Goal: Find contact information: Find contact information

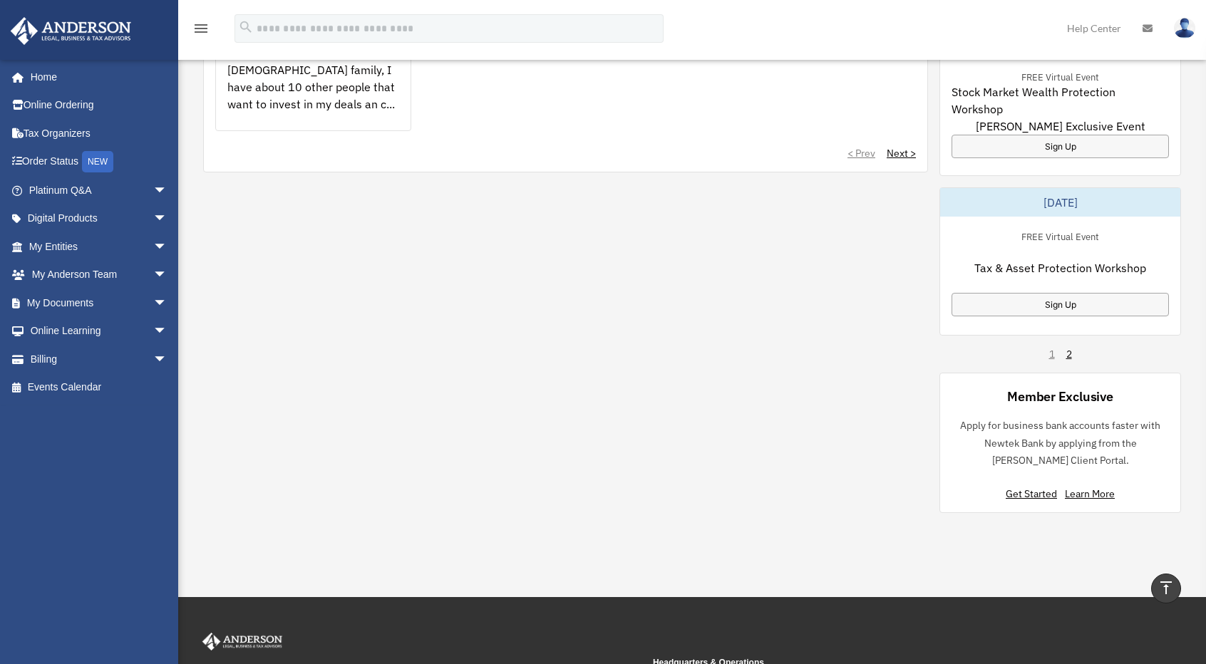
scroll to position [880, 0]
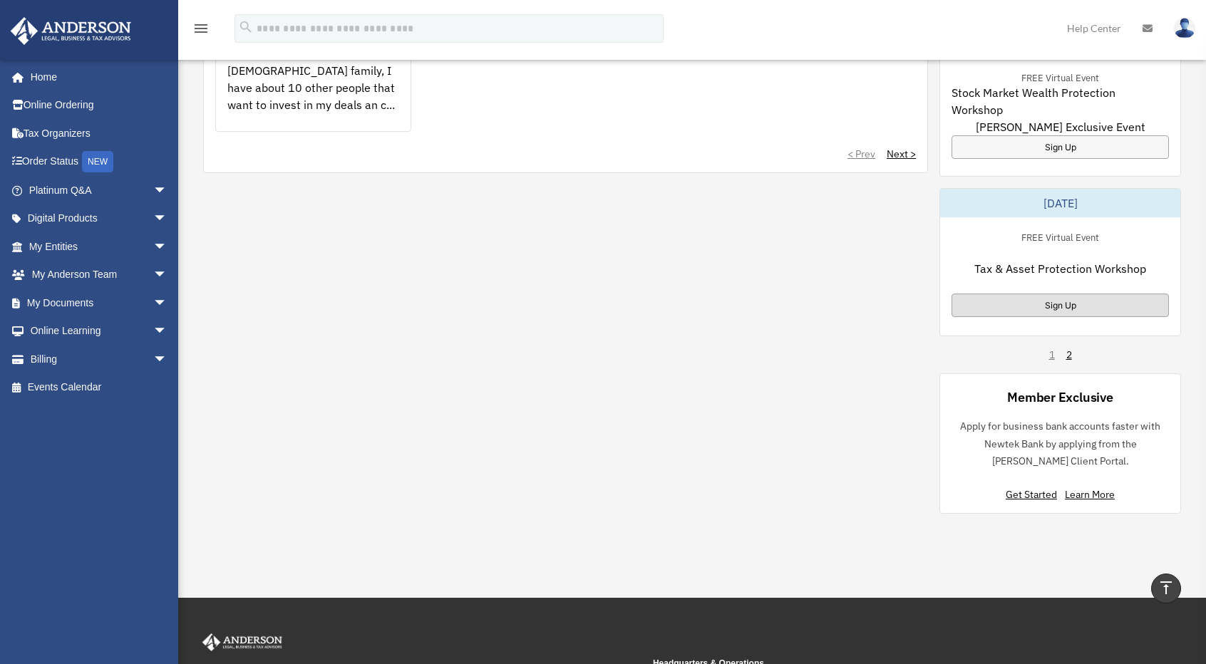
click at [1027, 300] on div "Sign Up" at bounding box center [1060, 306] width 217 height 24
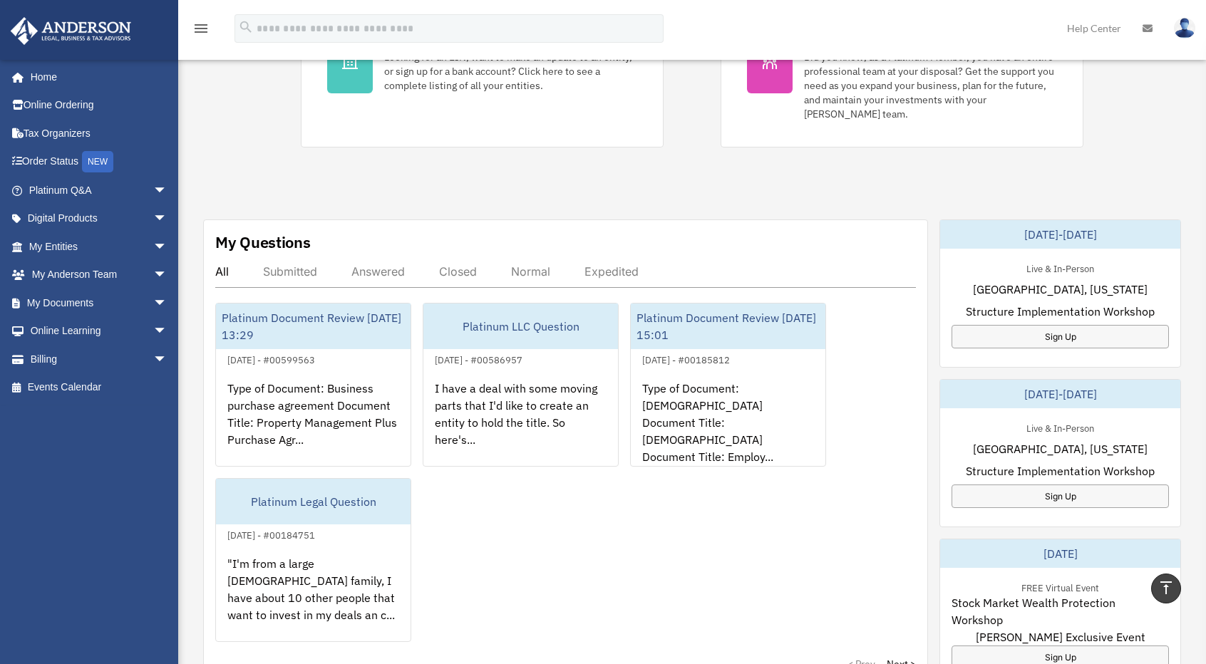
scroll to position [369, 0]
click at [495, 269] on div "All Submitted Answered Closed Normal Expedited" at bounding box center [565, 277] width 701 height 24
click at [533, 272] on div "Normal" at bounding box center [530, 272] width 39 height 14
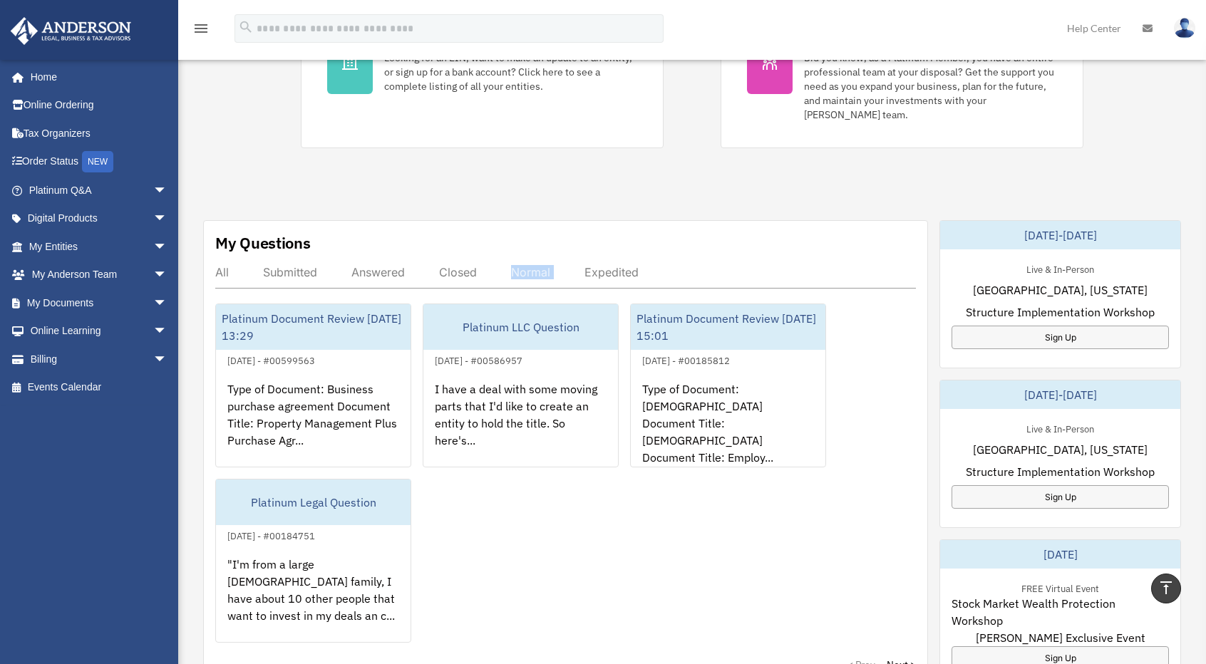
click at [533, 272] on div "Normal" at bounding box center [530, 272] width 39 height 14
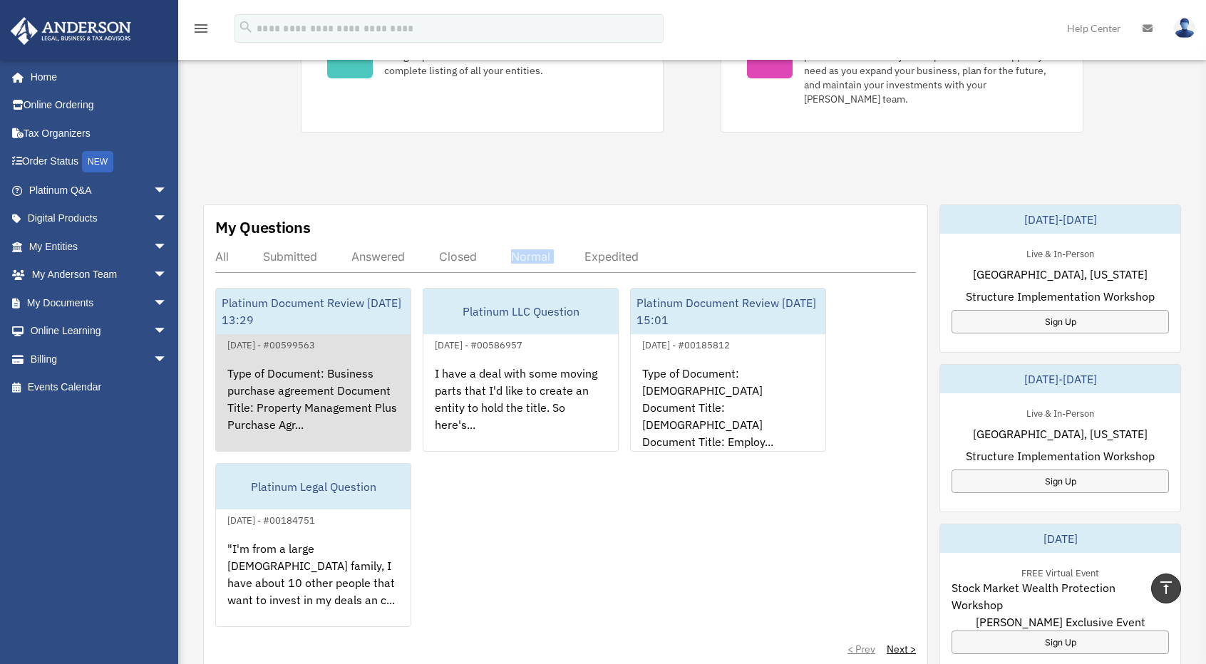
scroll to position [388, 0]
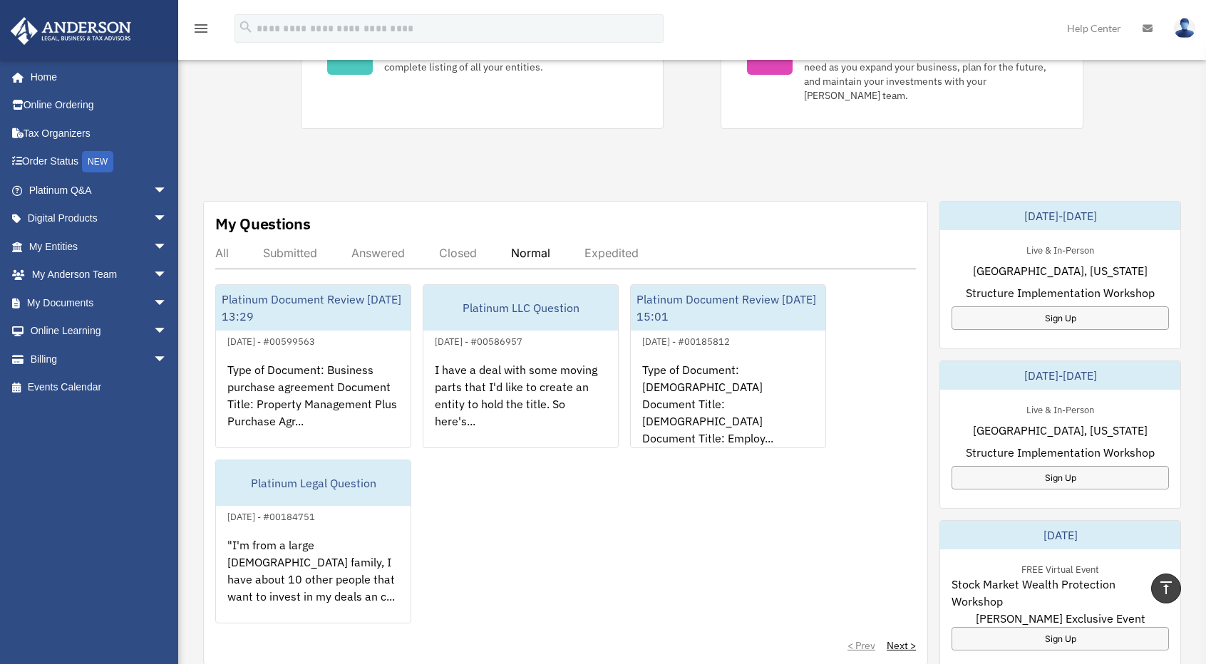
click at [221, 250] on div "All" at bounding box center [222, 253] width 14 height 14
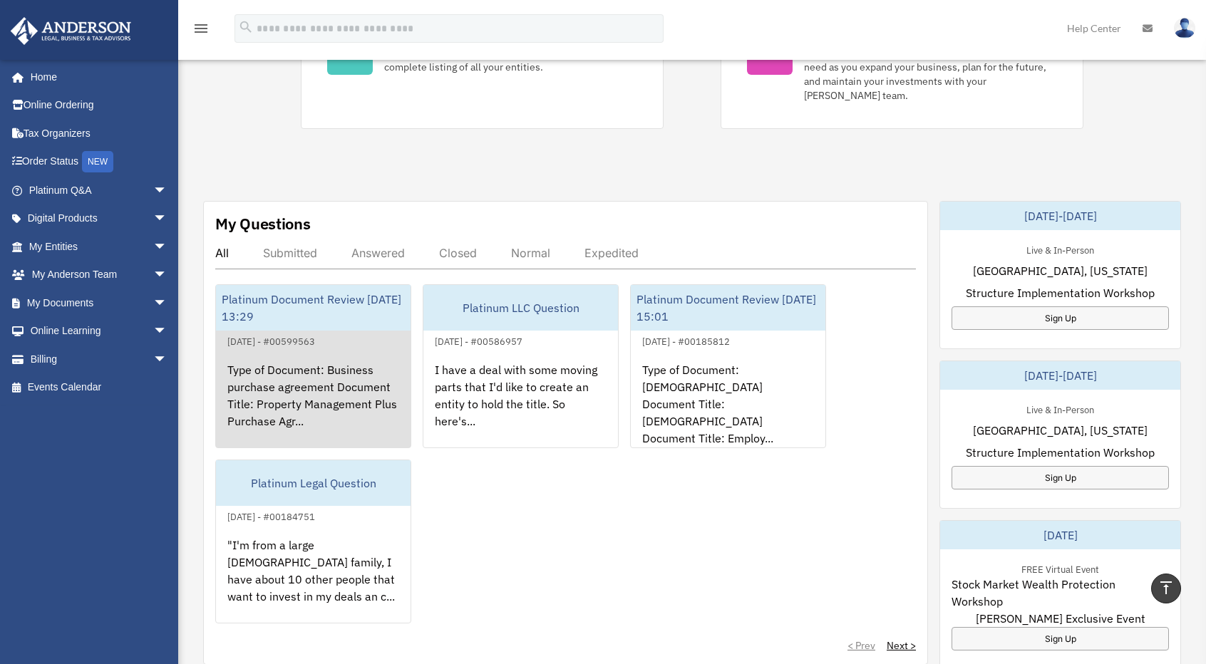
click at [267, 319] on div "Platinum Document Review 04/11/2024 13:29" at bounding box center [313, 308] width 195 height 46
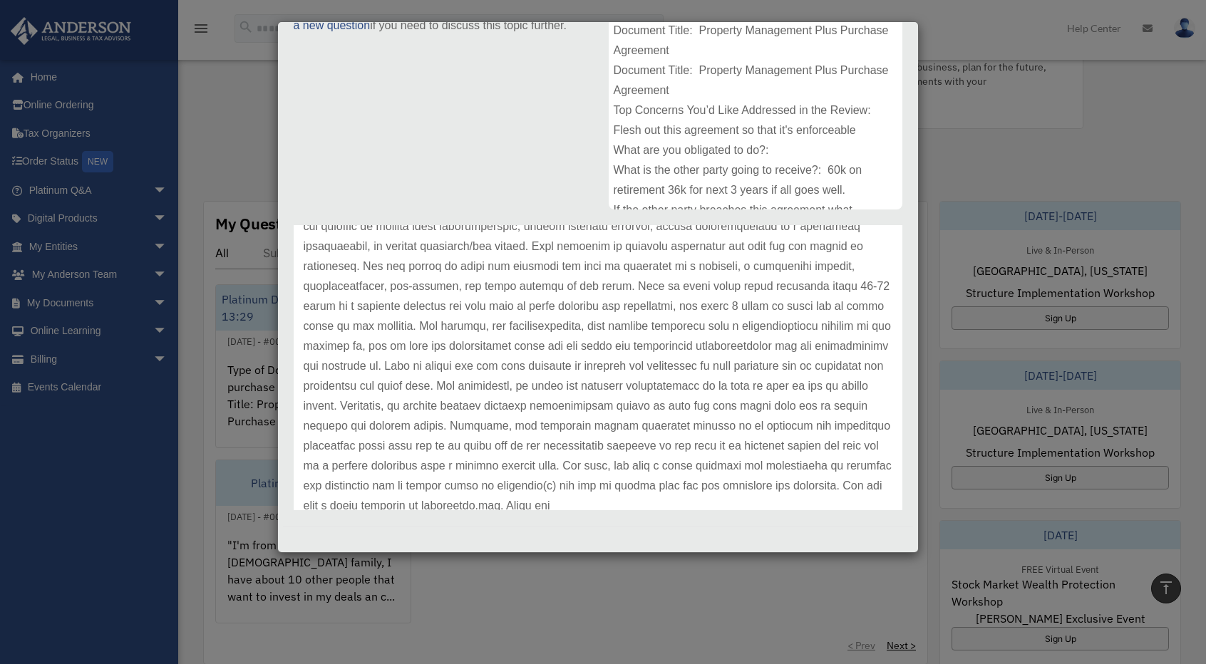
scroll to position [158, 0]
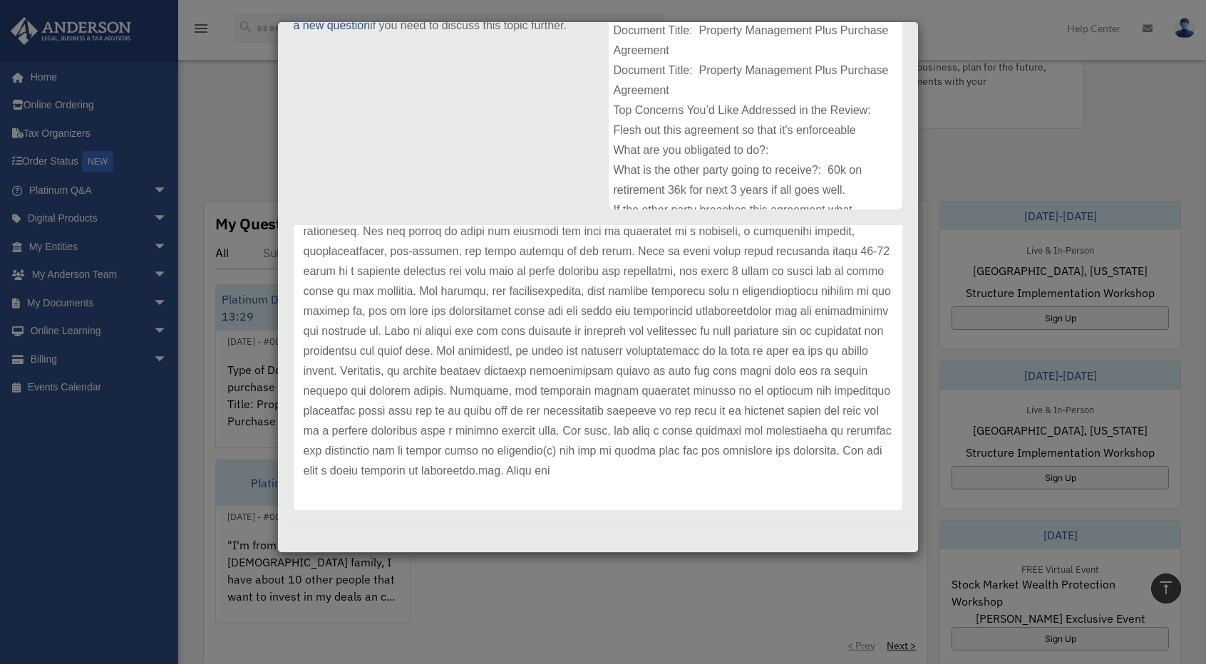
click at [510, 574] on div "Case Detail × Platinum Document Review 04/11/2024 13:29 Case Number 00599563 Cr…" at bounding box center [603, 332] width 1206 height 664
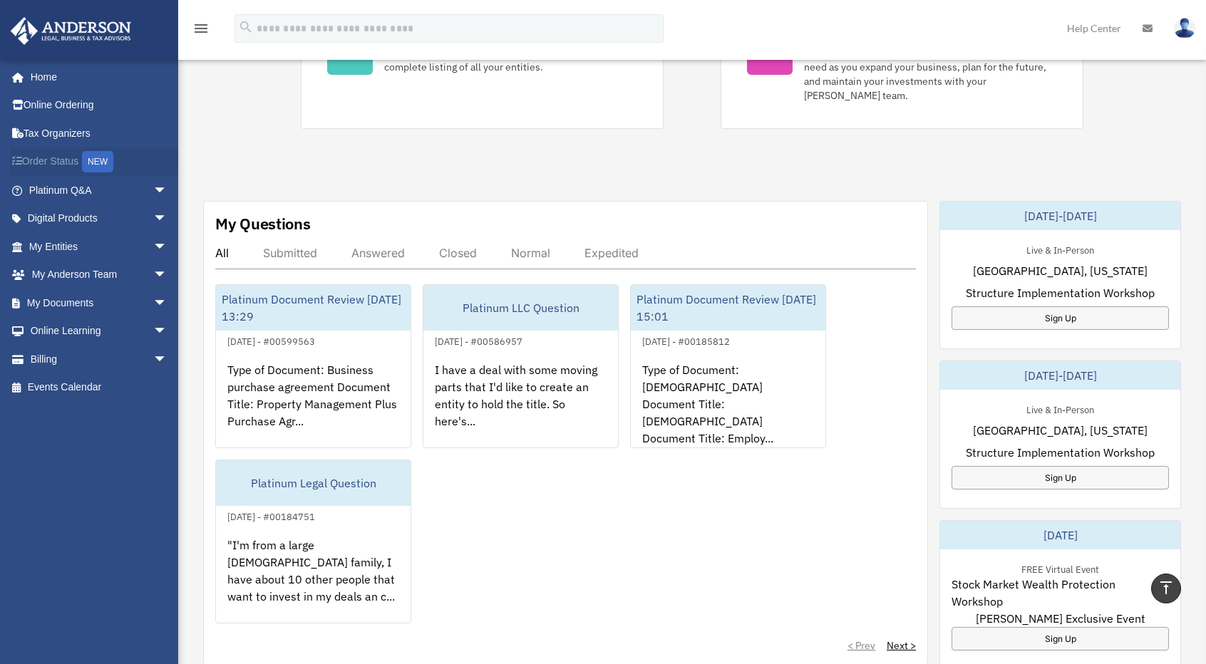
click at [93, 152] on div "NEW" at bounding box center [97, 161] width 31 height 21
click at [60, 155] on link "Order Status NEW" at bounding box center [99, 162] width 179 height 29
click at [77, 158] on link "Order Status NEW" at bounding box center [99, 162] width 179 height 29
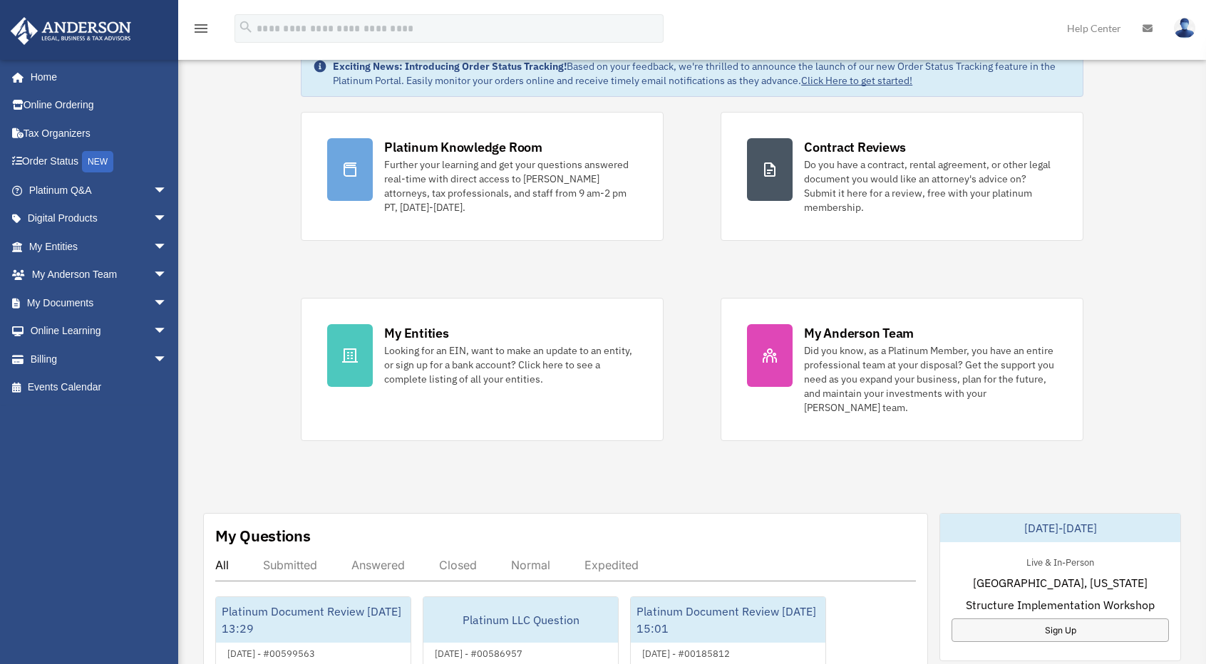
scroll to position [75, 0]
drag, startPoint x: 0, startPoint y: 0, endPoint x: 255, endPoint y: 244, distance: 352.9
click at [1074, 533] on div "November 20-21, 2025" at bounding box center [1060, 529] width 240 height 29
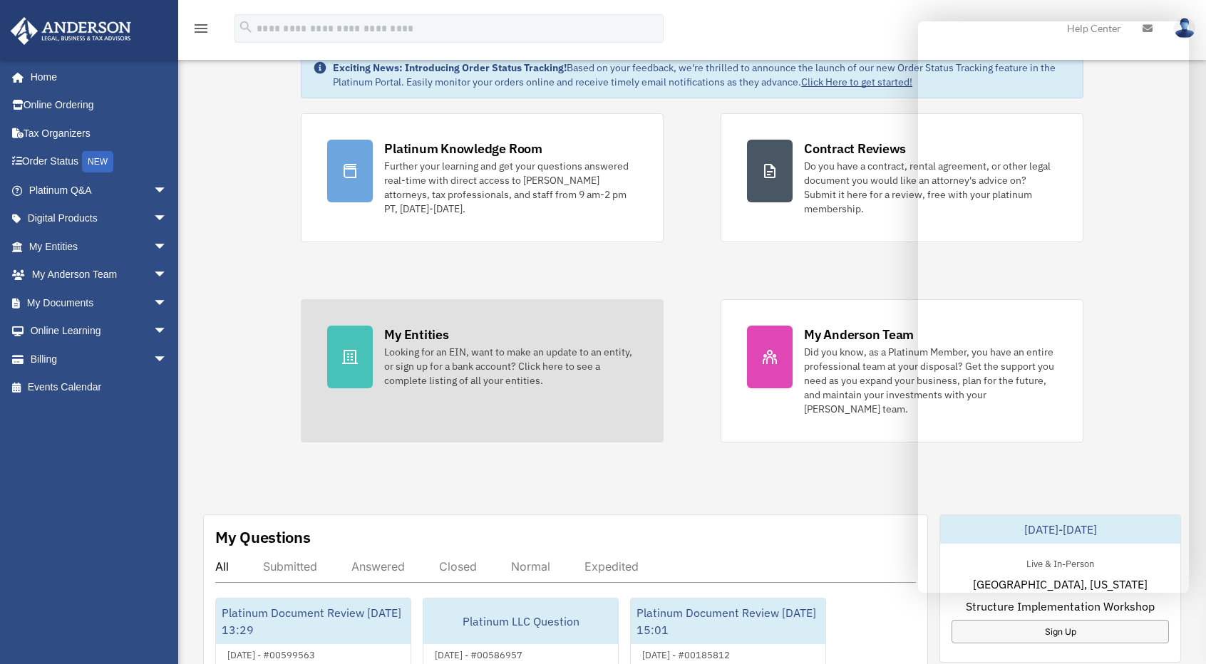
click at [423, 331] on div "My Entities" at bounding box center [416, 335] width 64 height 18
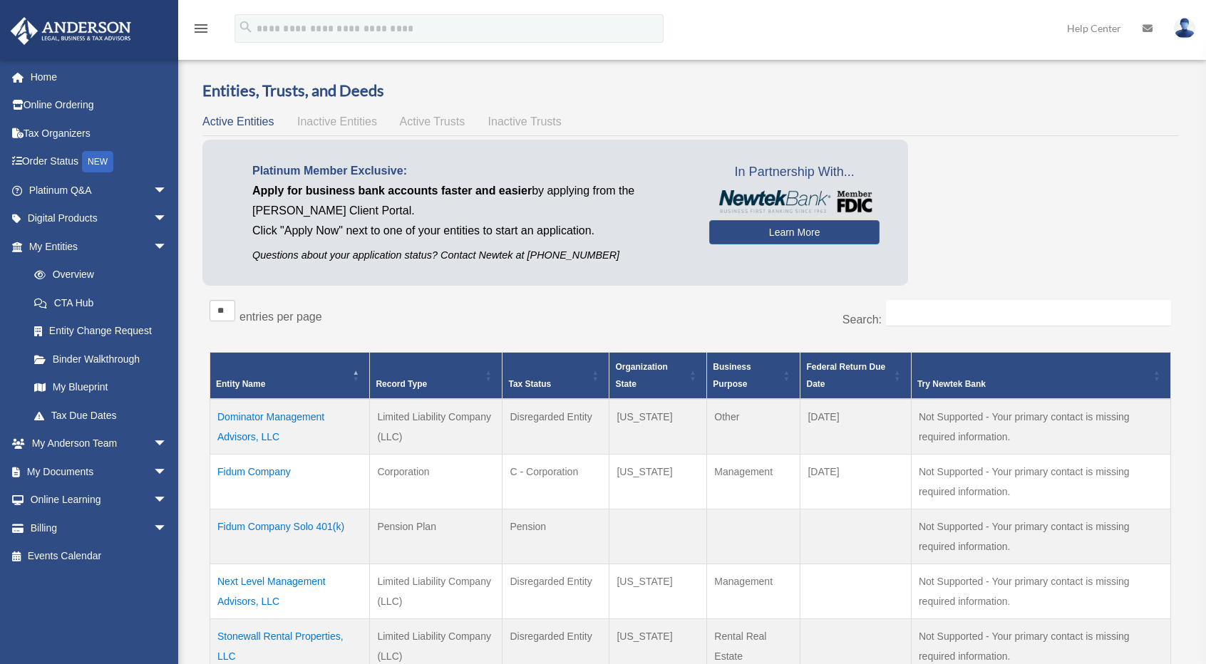
scroll to position [39, 0]
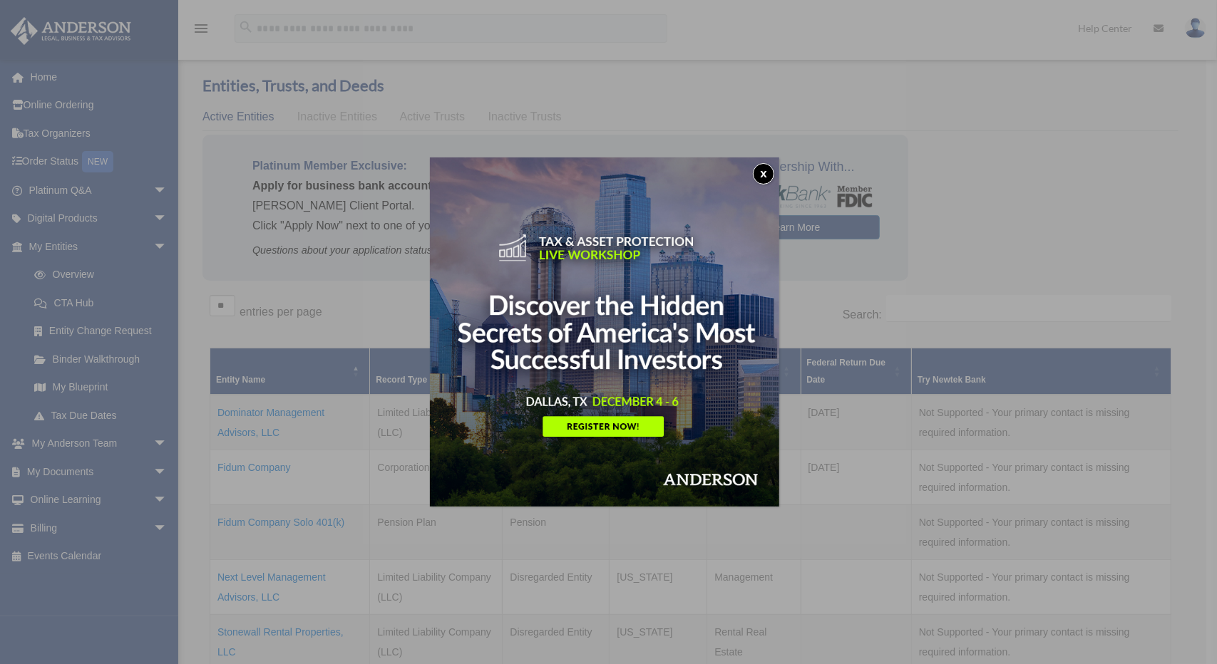
click at [773, 178] on button "x" at bounding box center [763, 173] width 21 height 21
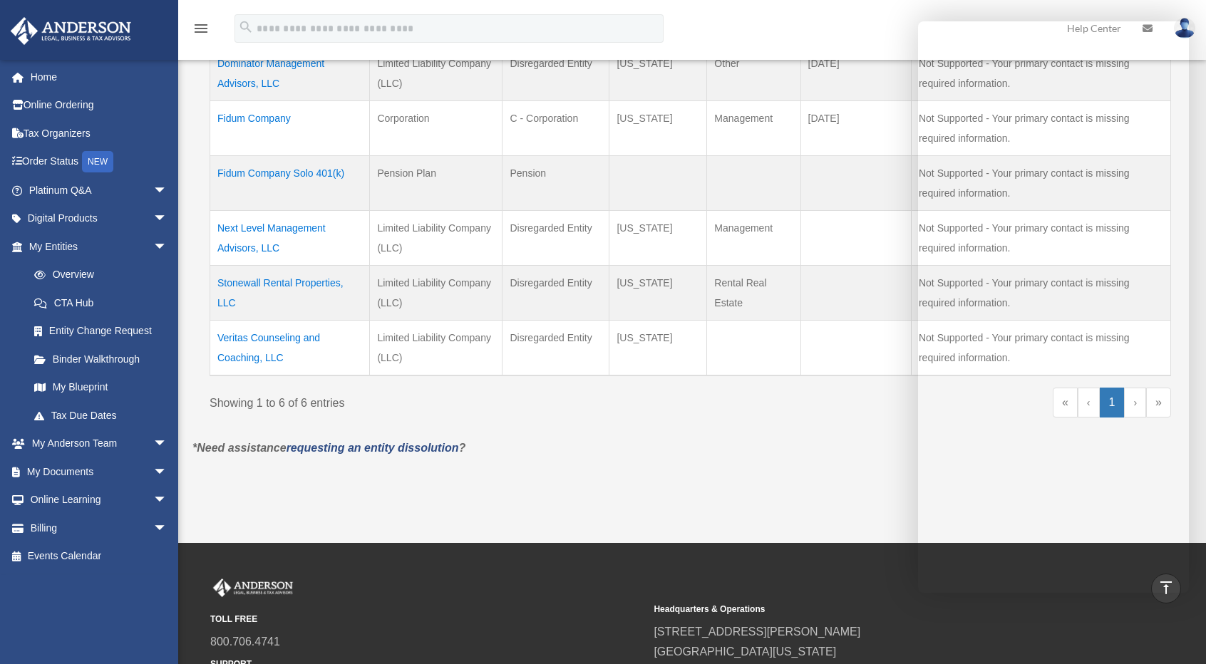
scroll to position [389, 0]
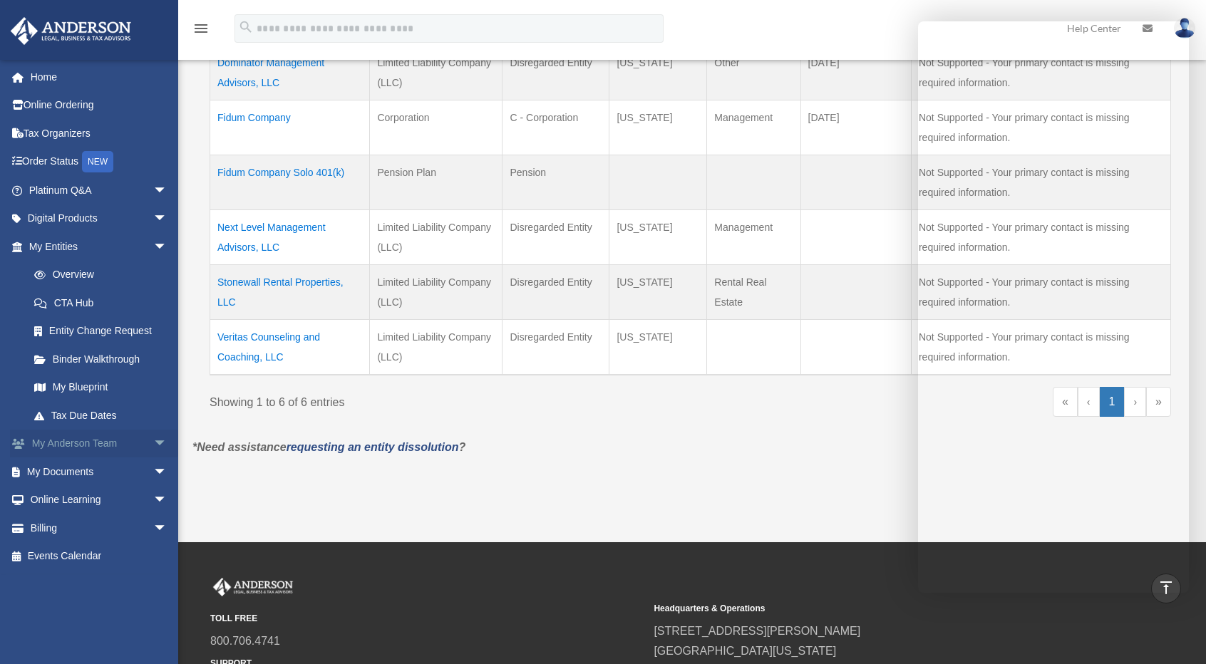
click at [99, 444] on link "My Anderson Team arrow_drop_down" at bounding box center [99, 444] width 179 height 29
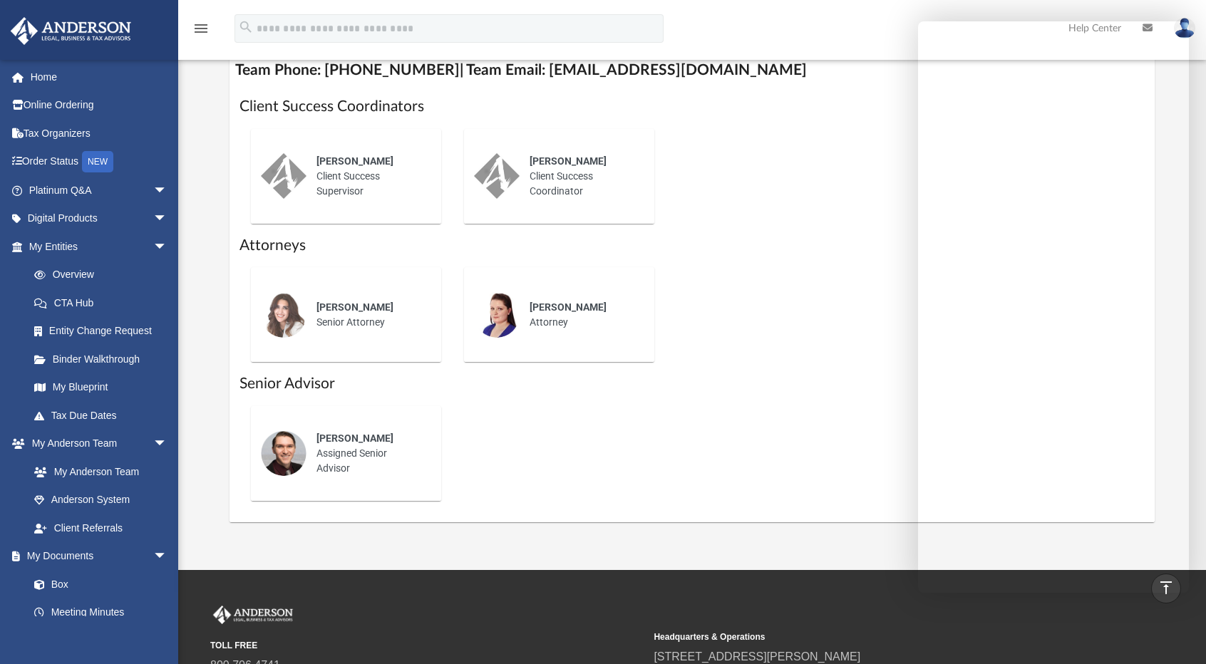
scroll to position [576, 0]
click at [345, 425] on div "Josh Terry Assigned Senior Advisor" at bounding box center [369, 453] width 125 height 65
click at [326, 441] on span "Josh Terry" at bounding box center [355, 437] width 77 height 11
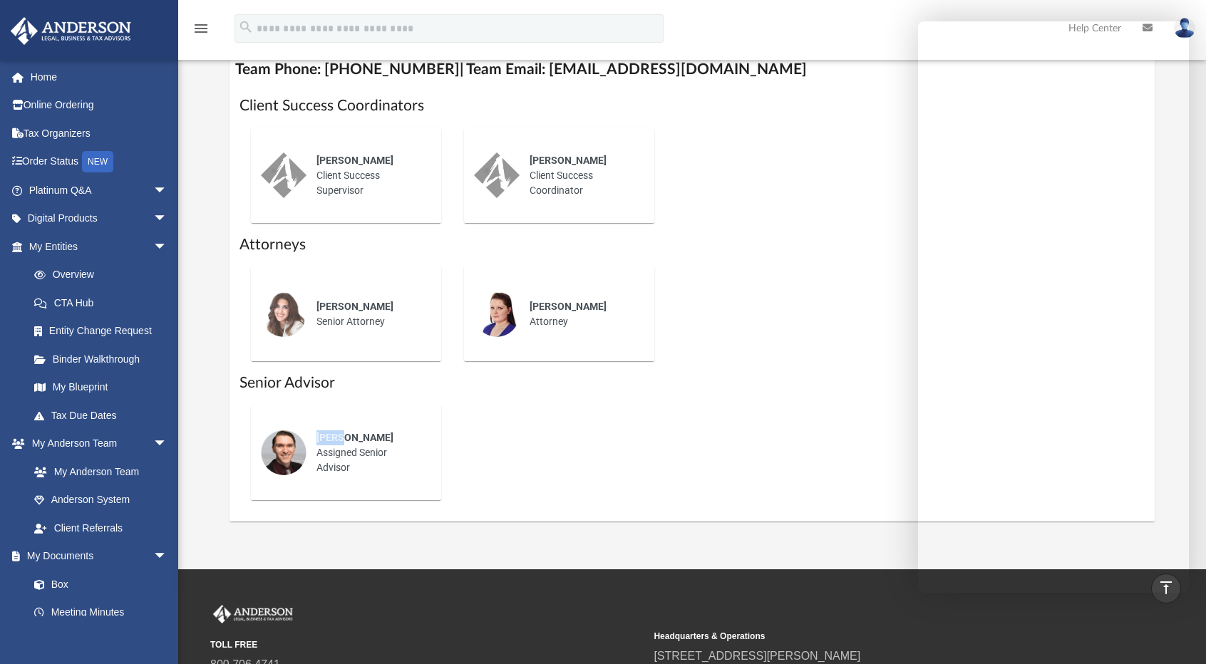
click at [326, 441] on span "Josh Terry" at bounding box center [355, 437] width 77 height 11
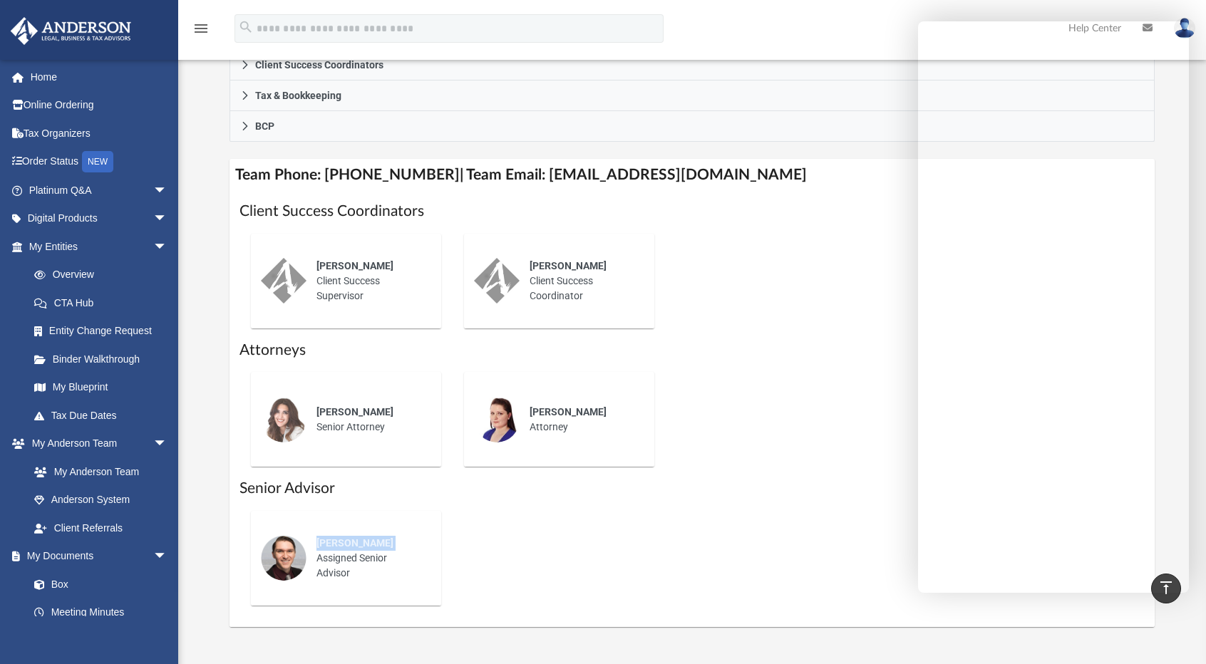
scroll to position [470, 0]
click at [547, 173] on h4 "Team Phone: (725) 208-3133 | Team Email: myteam@andersonadvisors.com" at bounding box center [692, 176] width 925 height 32
drag, startPoint x: 547, startPoint y: 173, endPoint x: 731, endPoint y: 180, distance: 184.0
click at [731, 180] on h4 "Team Phone: (725) 208-3133 | Team Email: myteam@andersonadvisors.com" at bounding box center [692, 176] width 925 height 32
copy h4 "myteam@andersonadvisors.com"
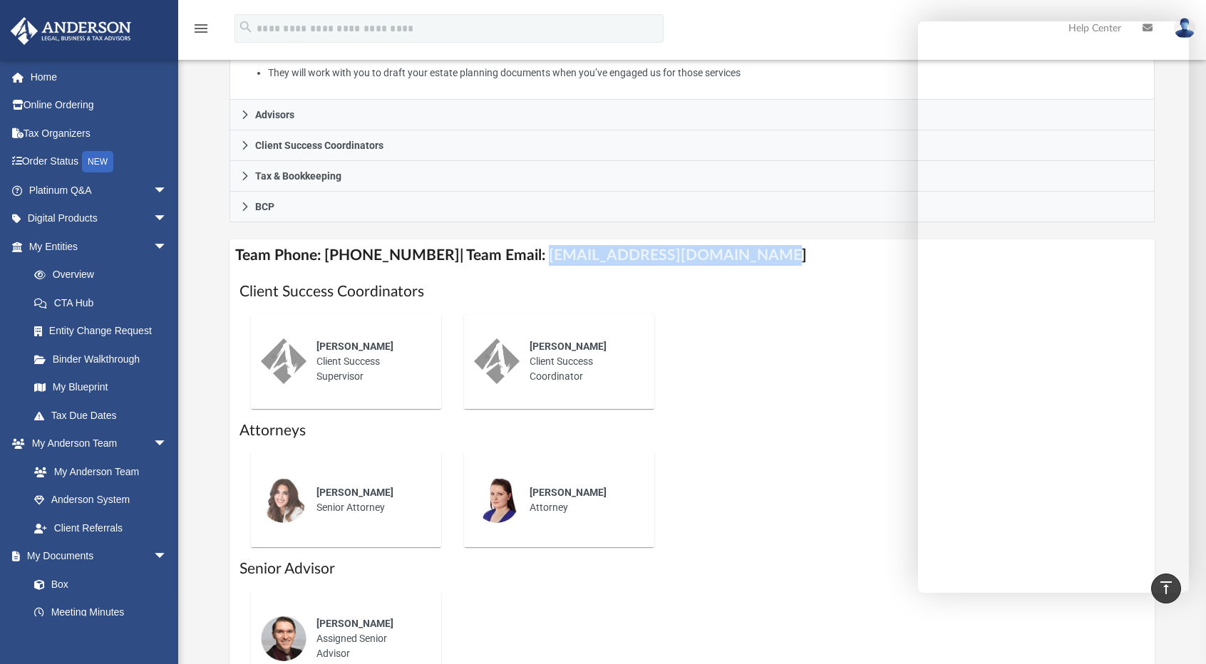
scroll to position [388, 0]
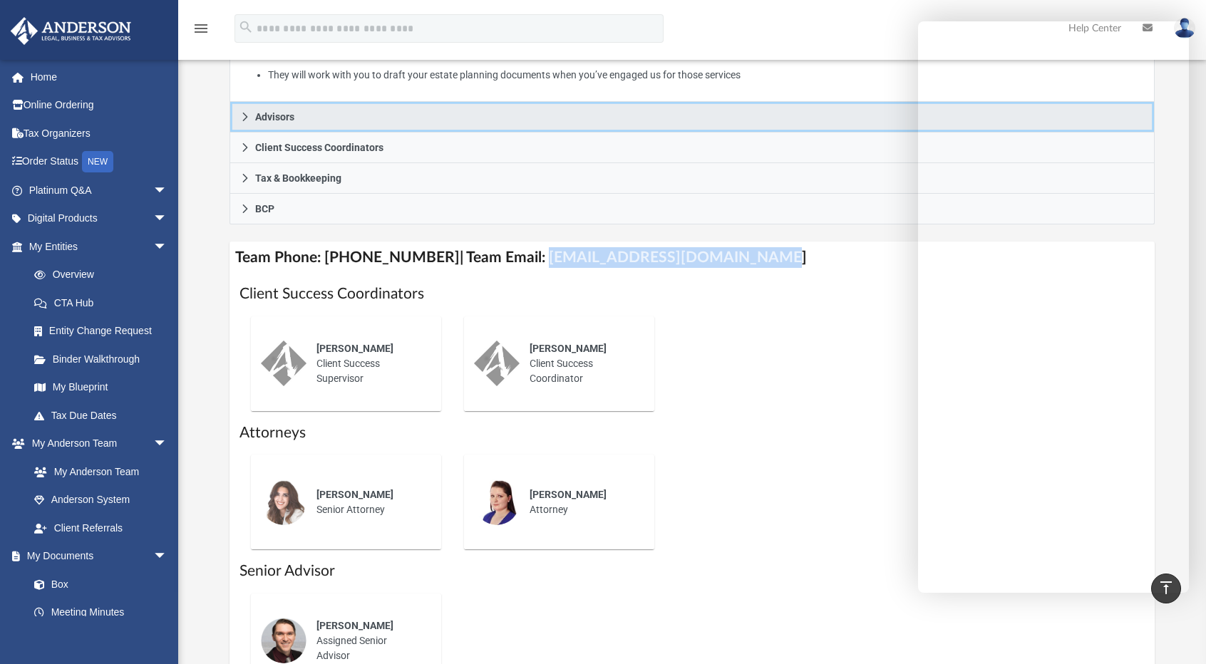
click at [317, 120] on link "Advisors" at bounding box center [692, 117] width 925 height 31
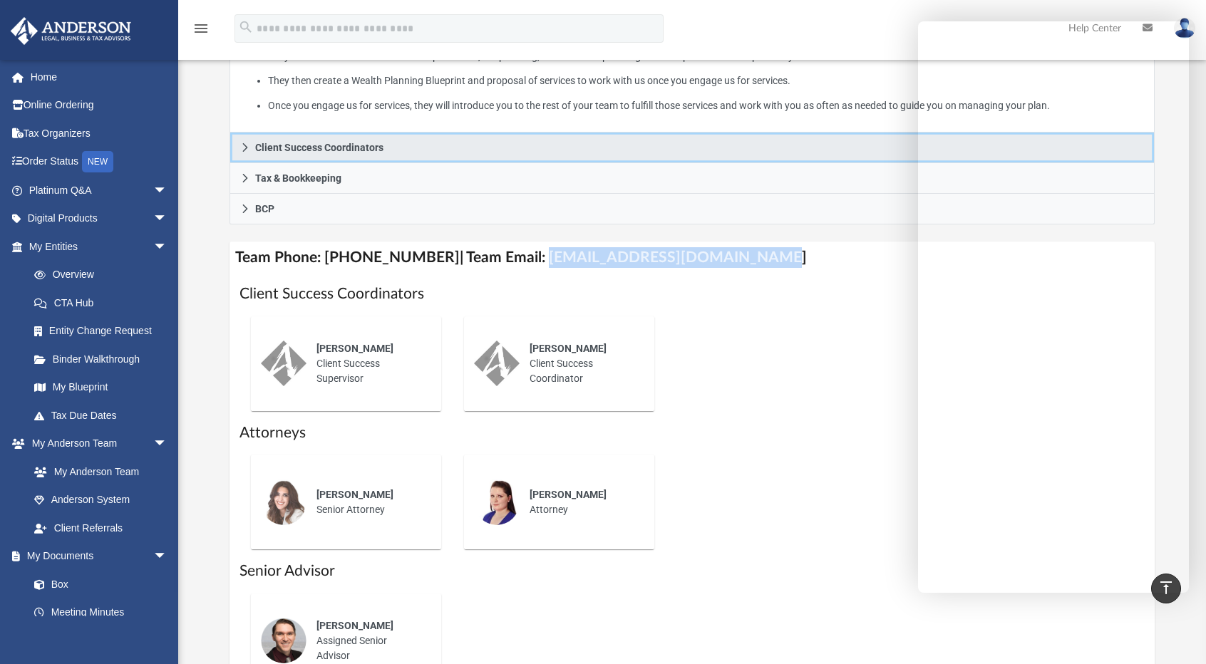
click at [314, 150] on span "Client Success Coordinators" at bounding box center [319, 148] width 128 height 10
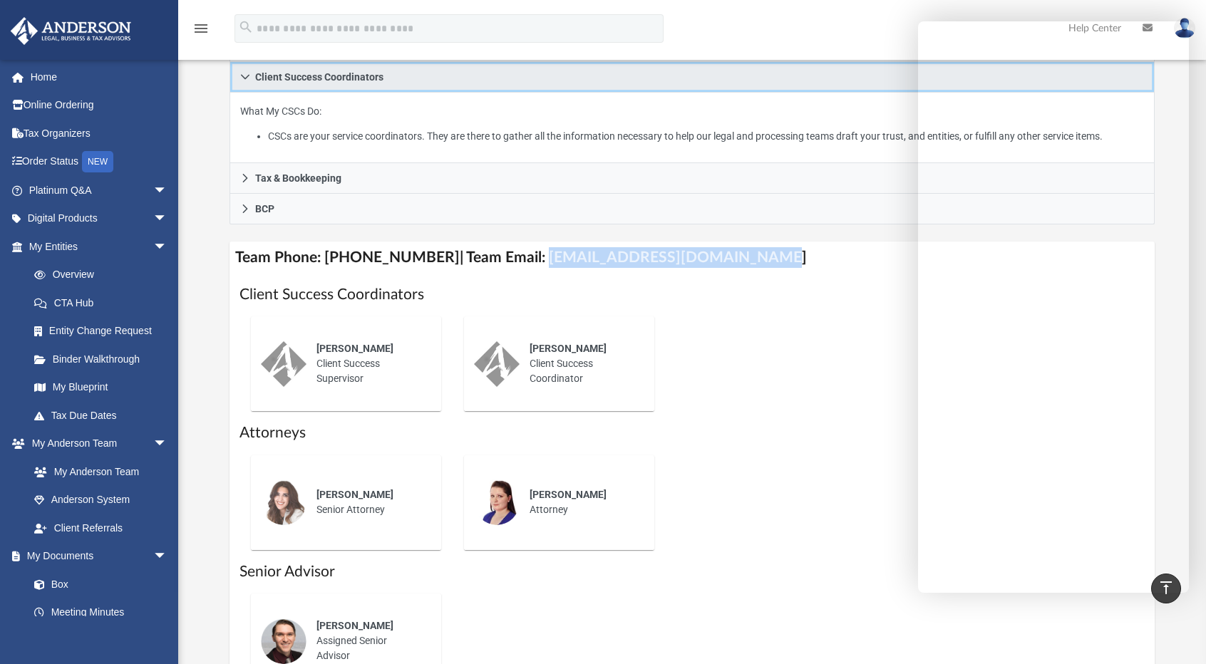
scroll to position [312, 0]
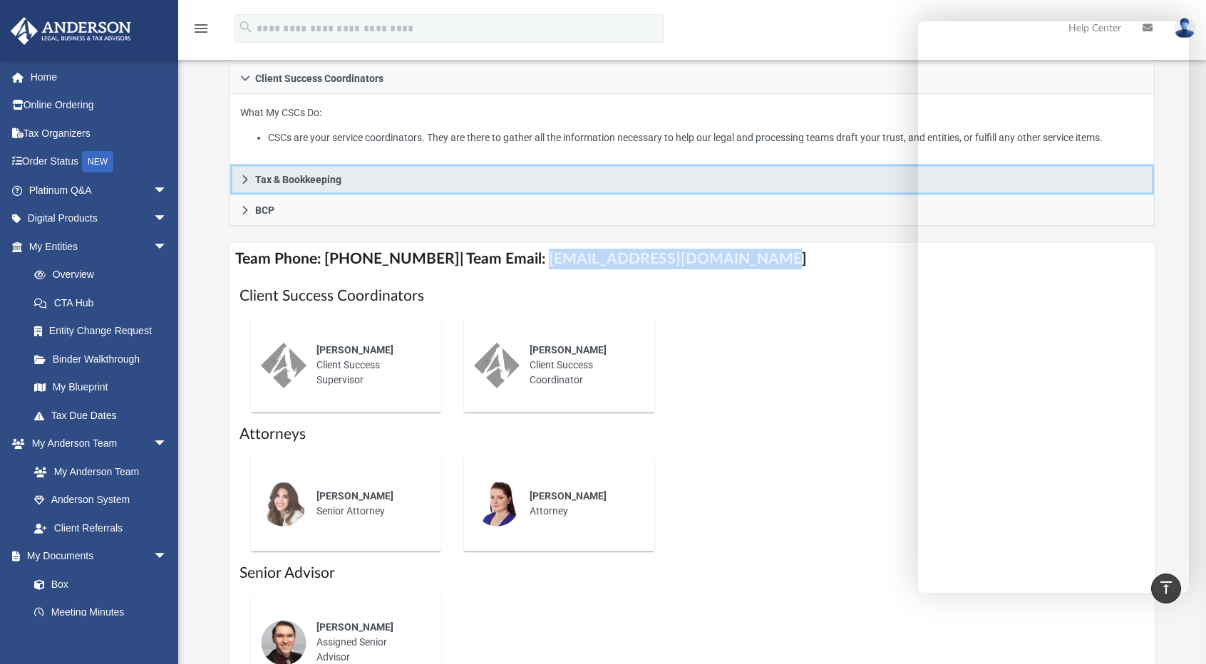
click at [322, 176] on span "Tax & Bookkeeping" at bounding box center [298, 180] width 86 height 10
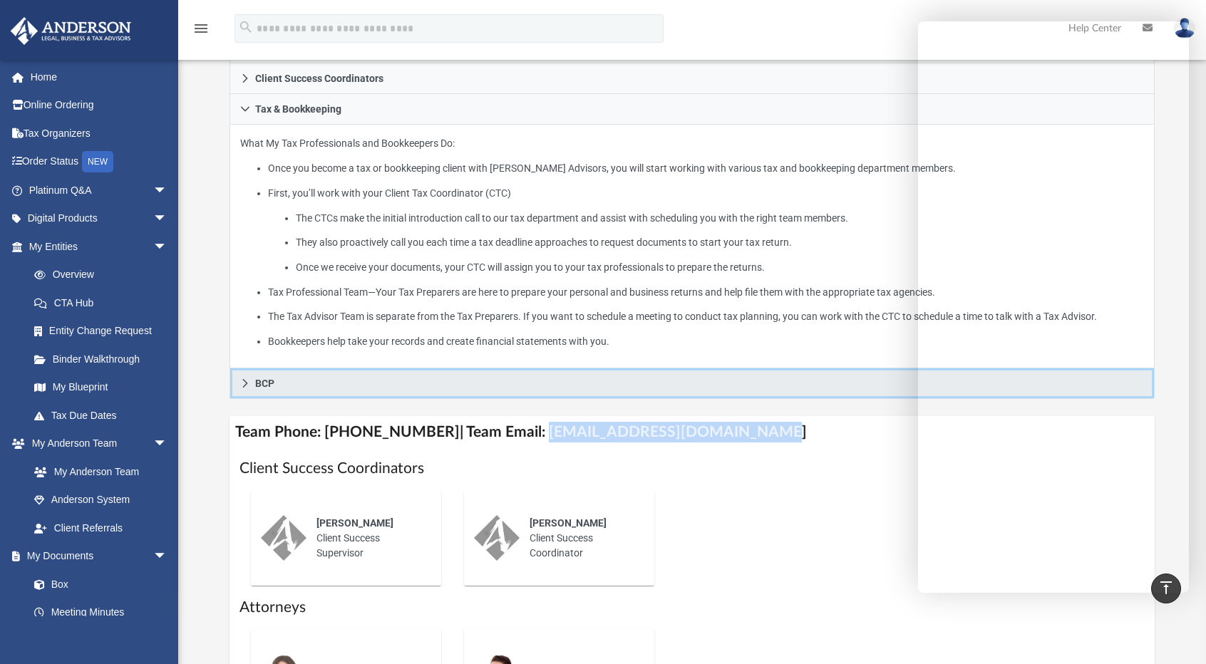
click at [346, 395] on link "BCP" at bounding box center [692, 384] width 925 height 31
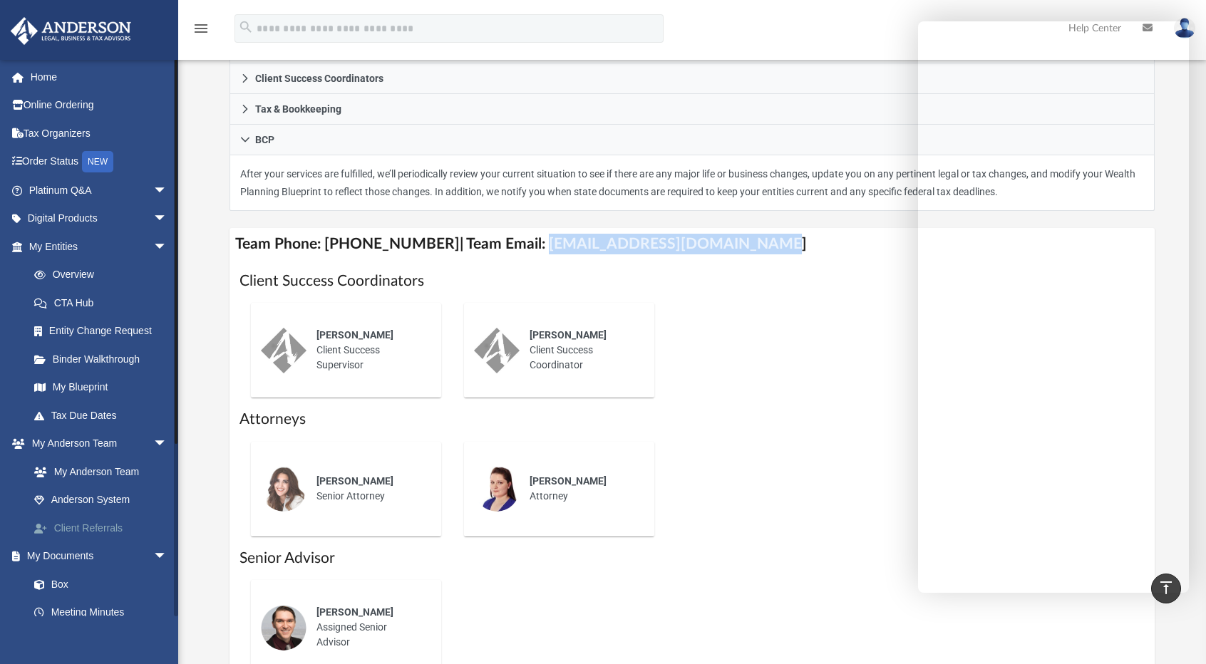
click at [139, 527] on link "Client Referrals" at bounding box center [104, 528] width 169 height 29
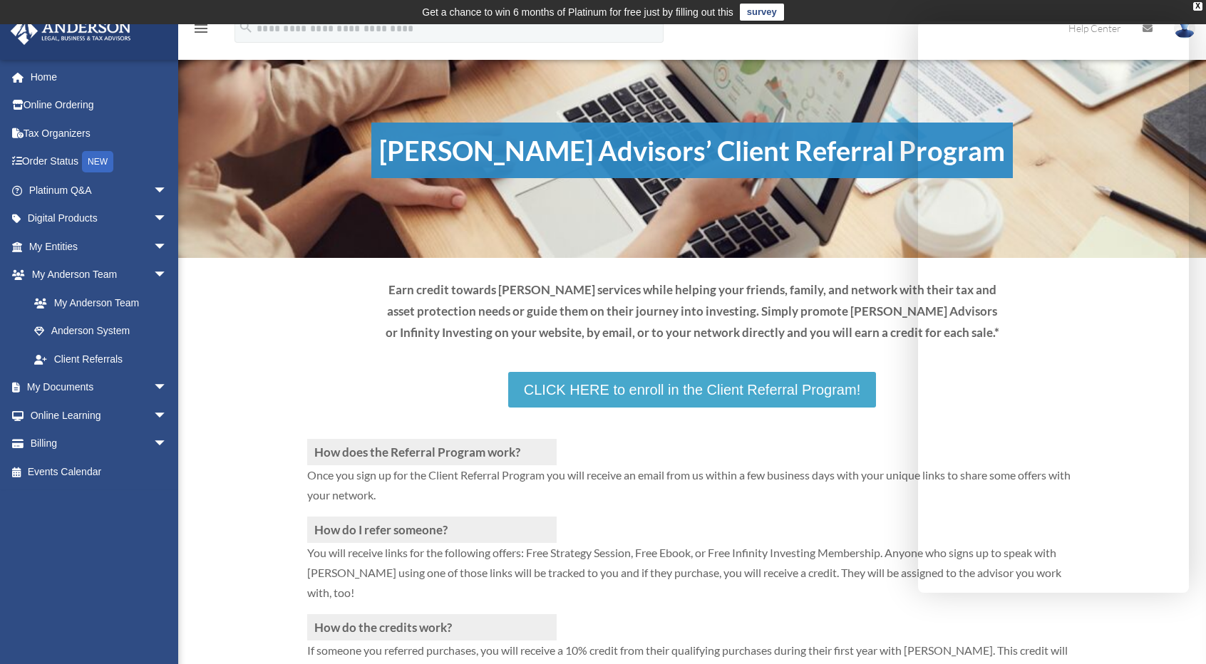
click at [667, 395] on link "CLICK HERE to enroll in the Client Referral Program!" at bounding box center [692, 390] width 368 height 36
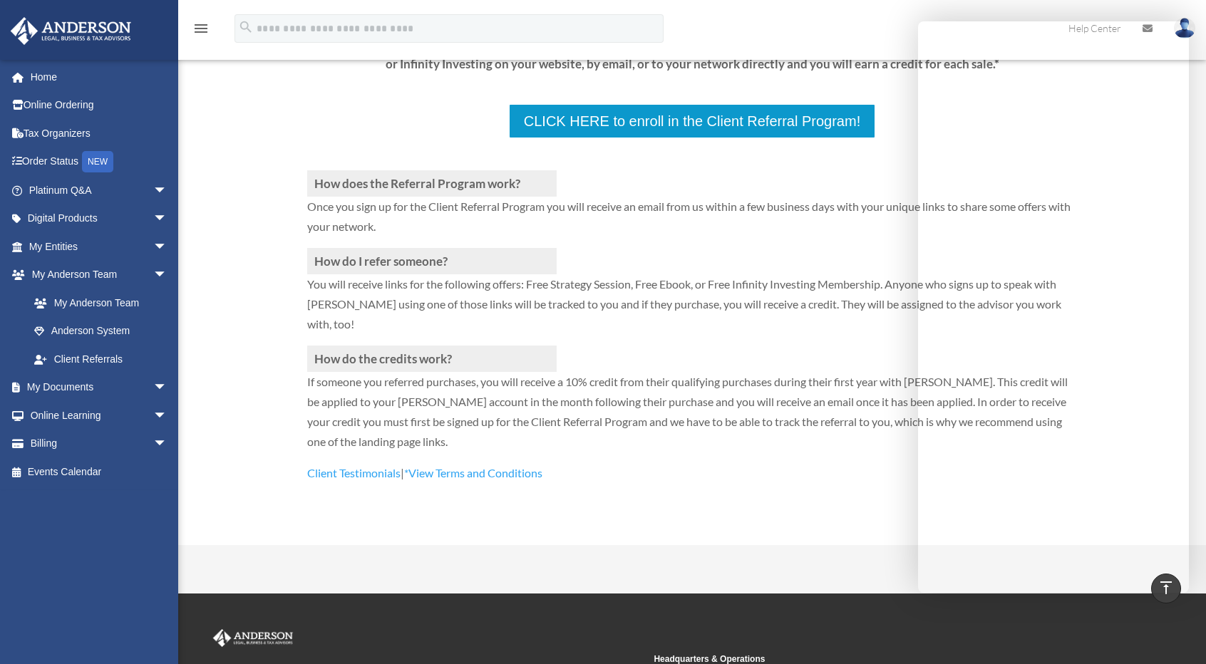
scroll to position [269, 0]
